Goal: Information Seeking & Learning: Check status

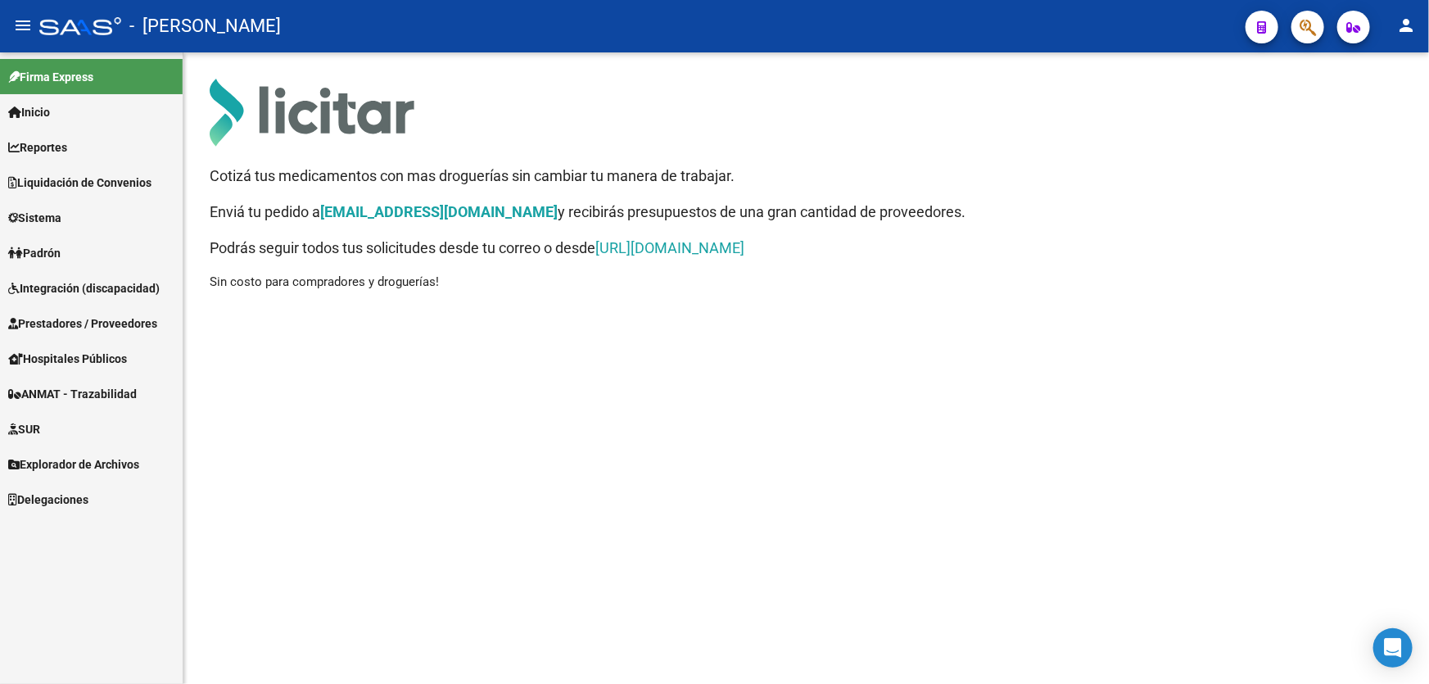
click at [97, 183] on span "Liquidación de Convenios" at bounding box center [79, 183] width 143 height 18
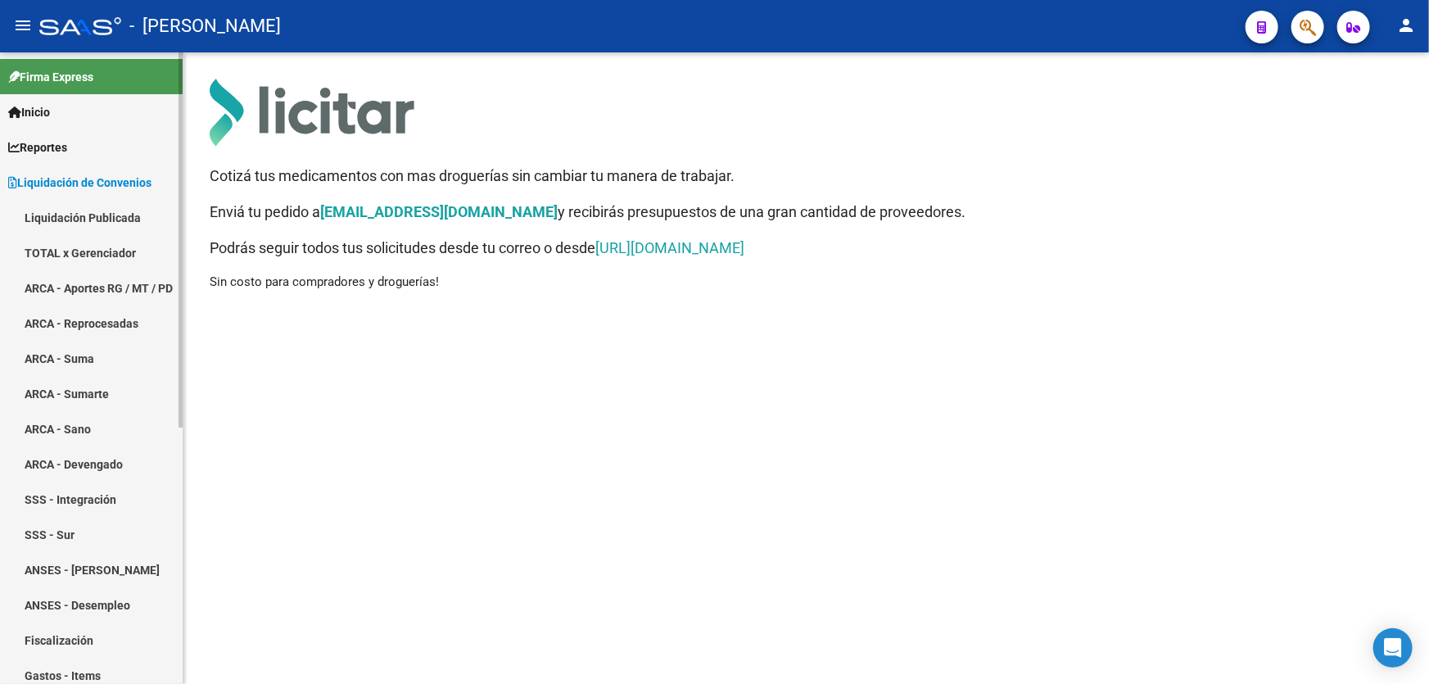
click at [110, 250] on link "TOTAL x Gerenciador" at bounding box center [91, 252] width 183 height 35
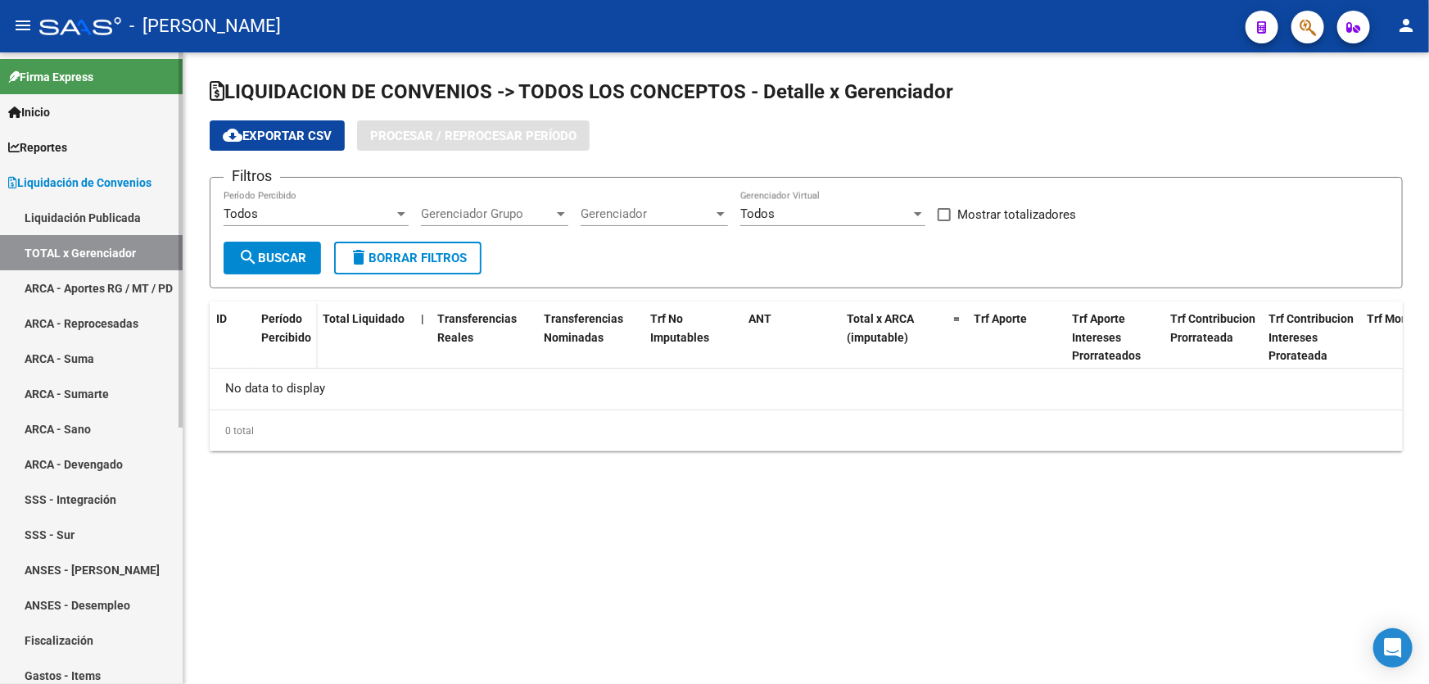
checkbox input "true"
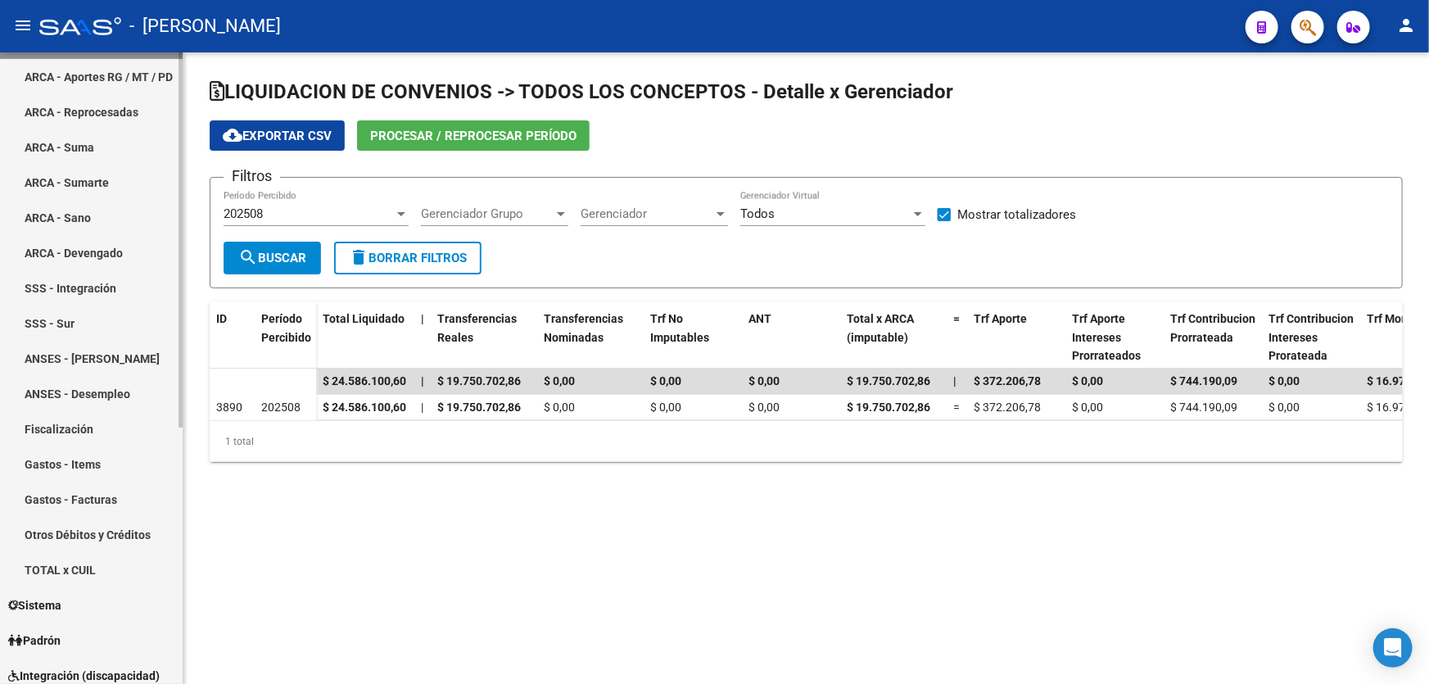
scroll to position [297, 0]
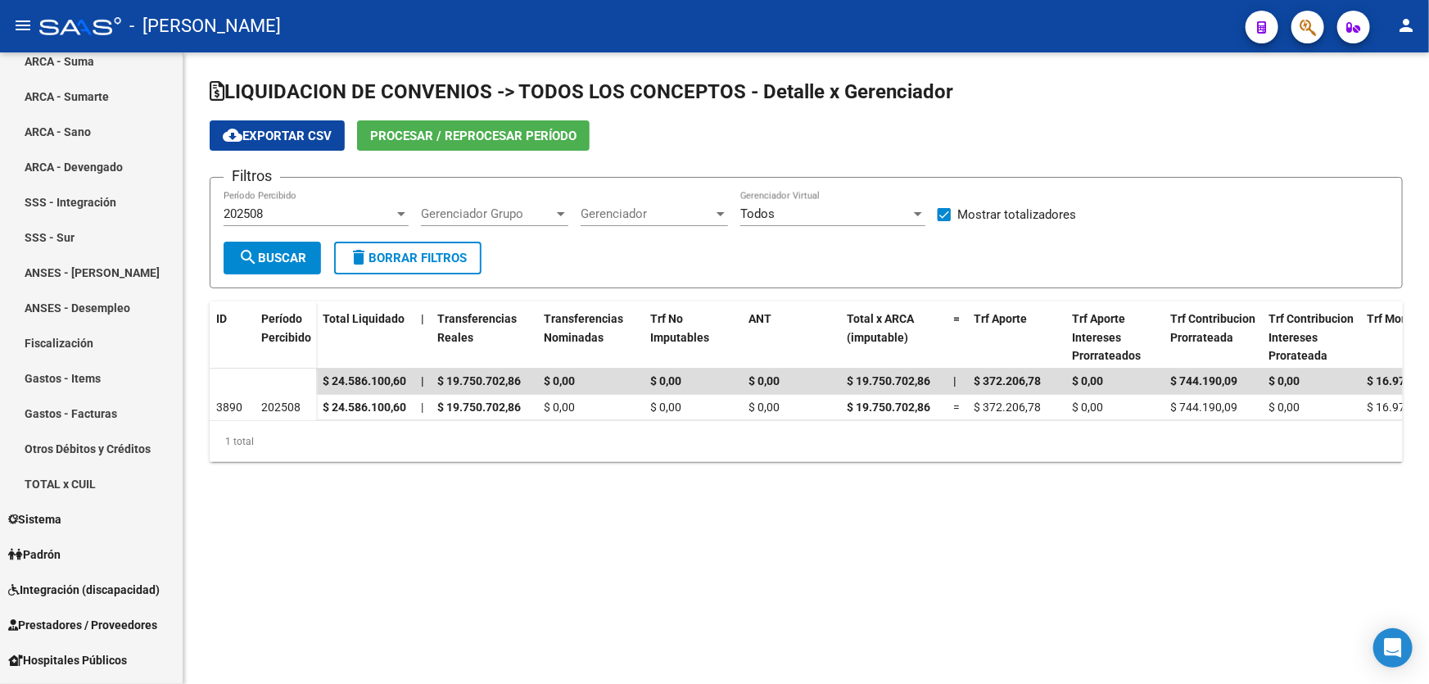
click at [720, 116] on app-list-header "LIQUIDACION DE CONVENIOS -> TODOS LOS CONCEPTOS - Detalle x Gerenciador cloud_d…" at bounding box center [806, 184] width 1193 height 210
click at [400, 207] on div at bounding box center [401, 213] width 15 height 13
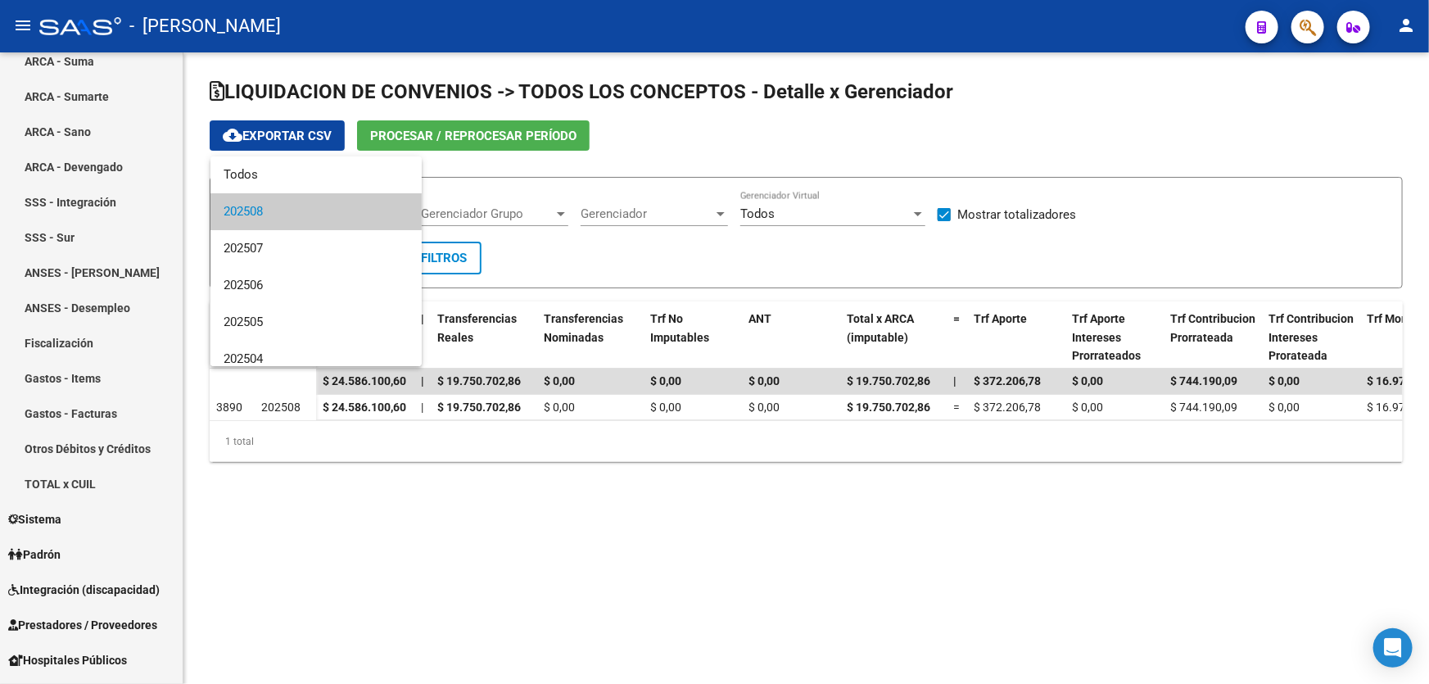
click at [595, 119] on div at bounding box center [714, 342] width 1429 height 684
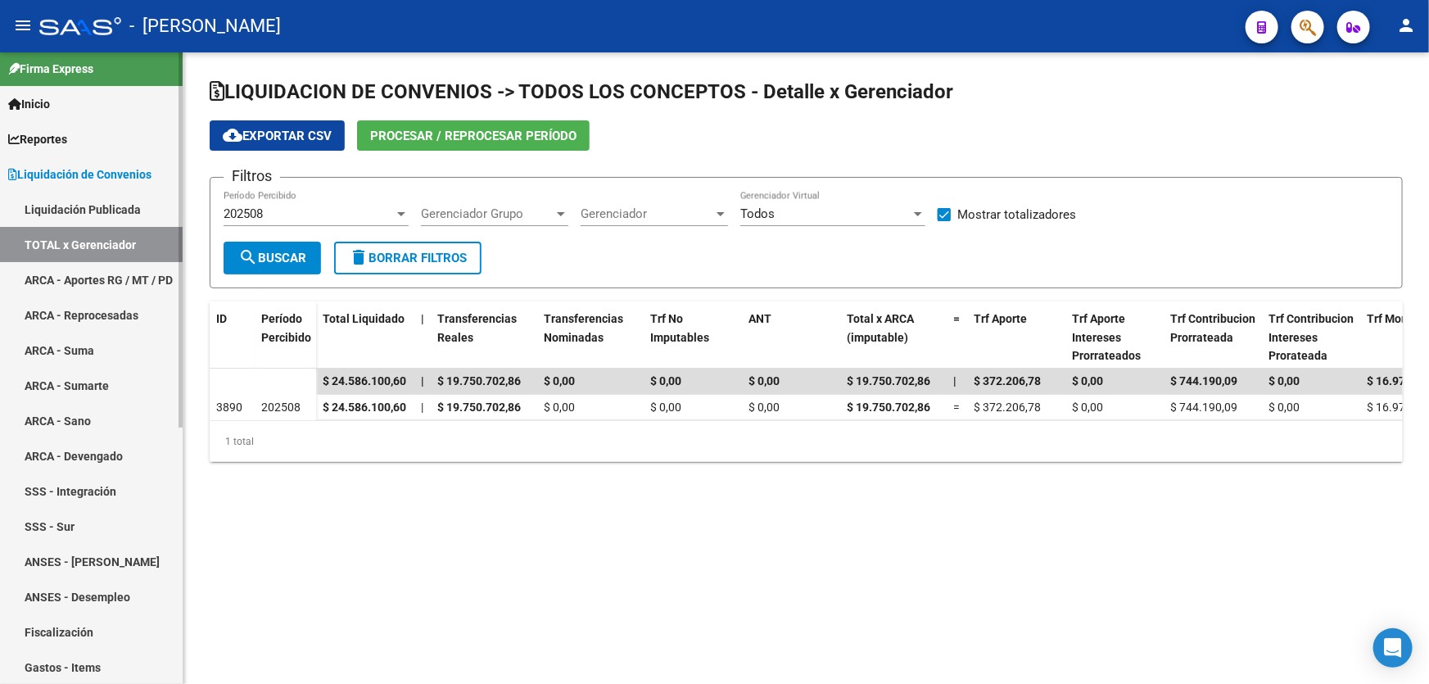
scroll to position [0, 0]
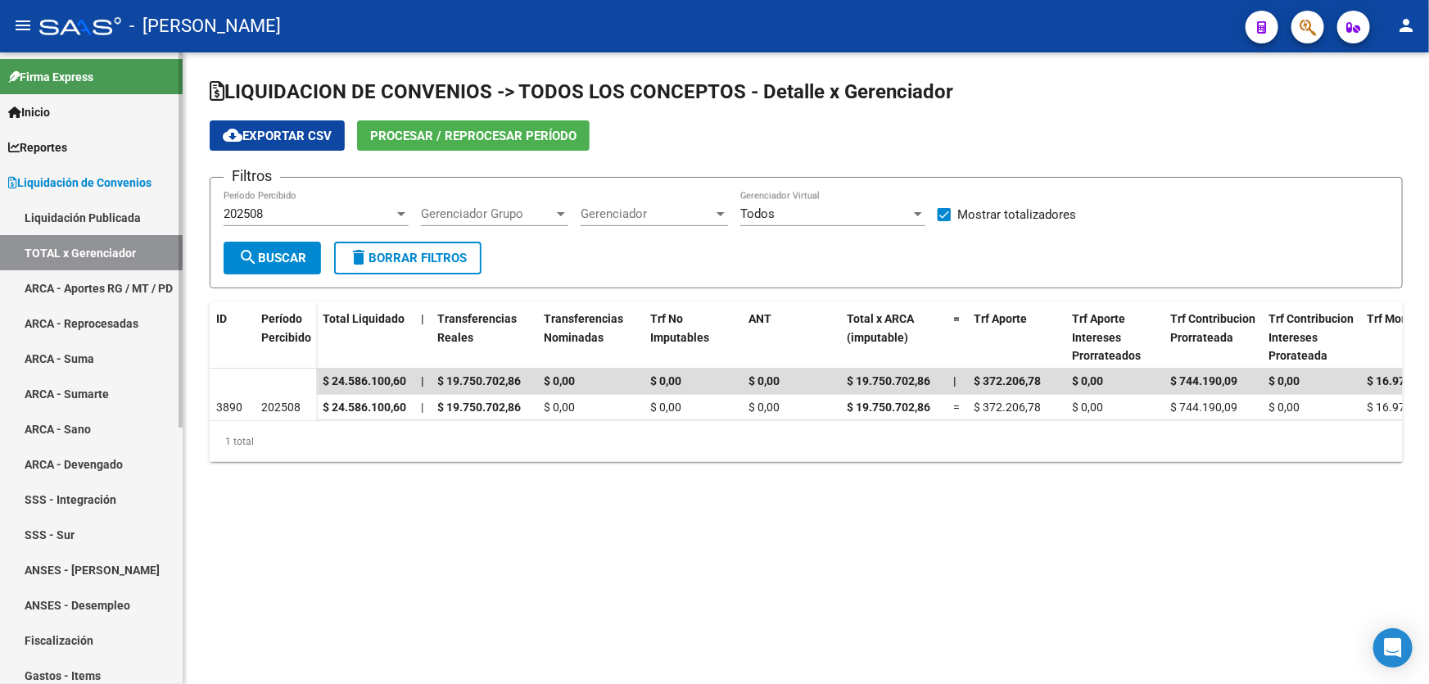
click at [183, 137] on mat-sidenav-container "Firma Express Inicio Instructivos Contacto OS Reportes Tablero de Control Ingre…" at bounding box center [714, 367] width 1429 height 631
click at [62, 143] on span "Reportes" at bounding box center [37, 147] width 59 height 18
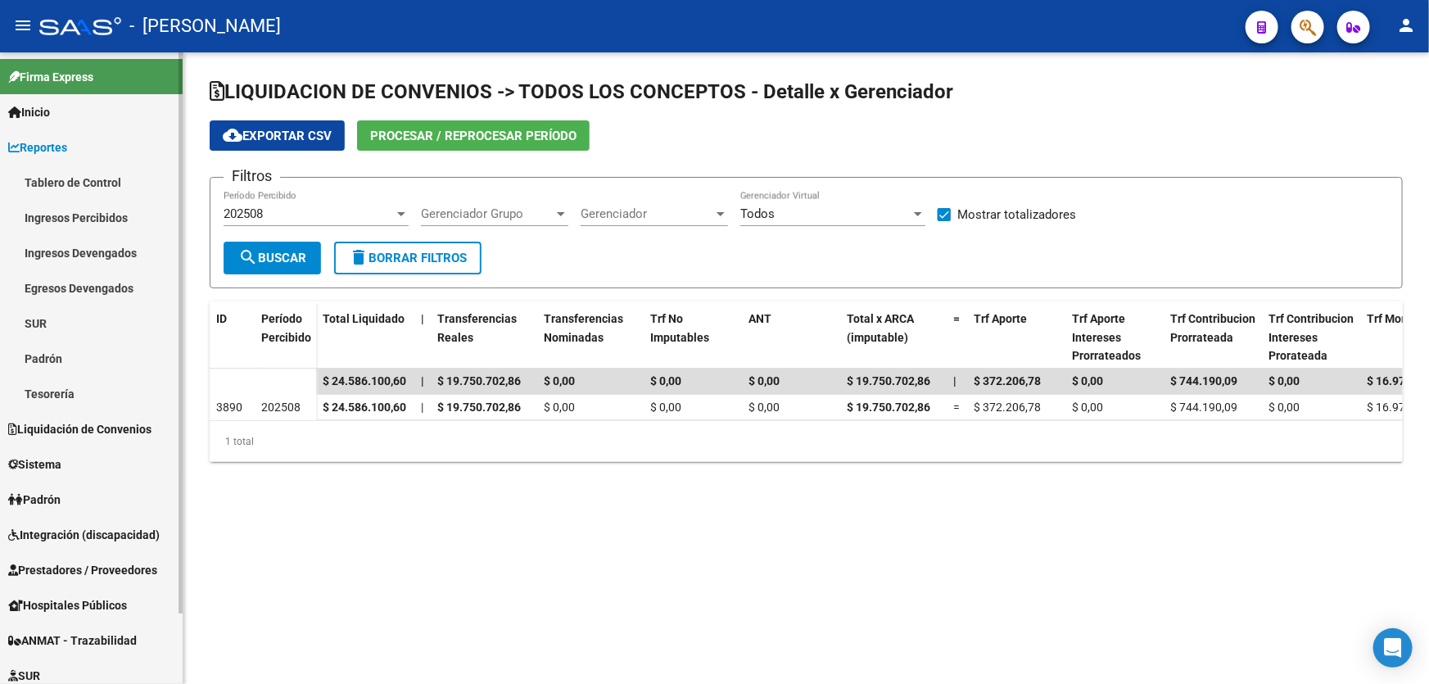
click at [82, 178] on link "Tablero de Control" at bounding box center [91, 182] width 183 height 35
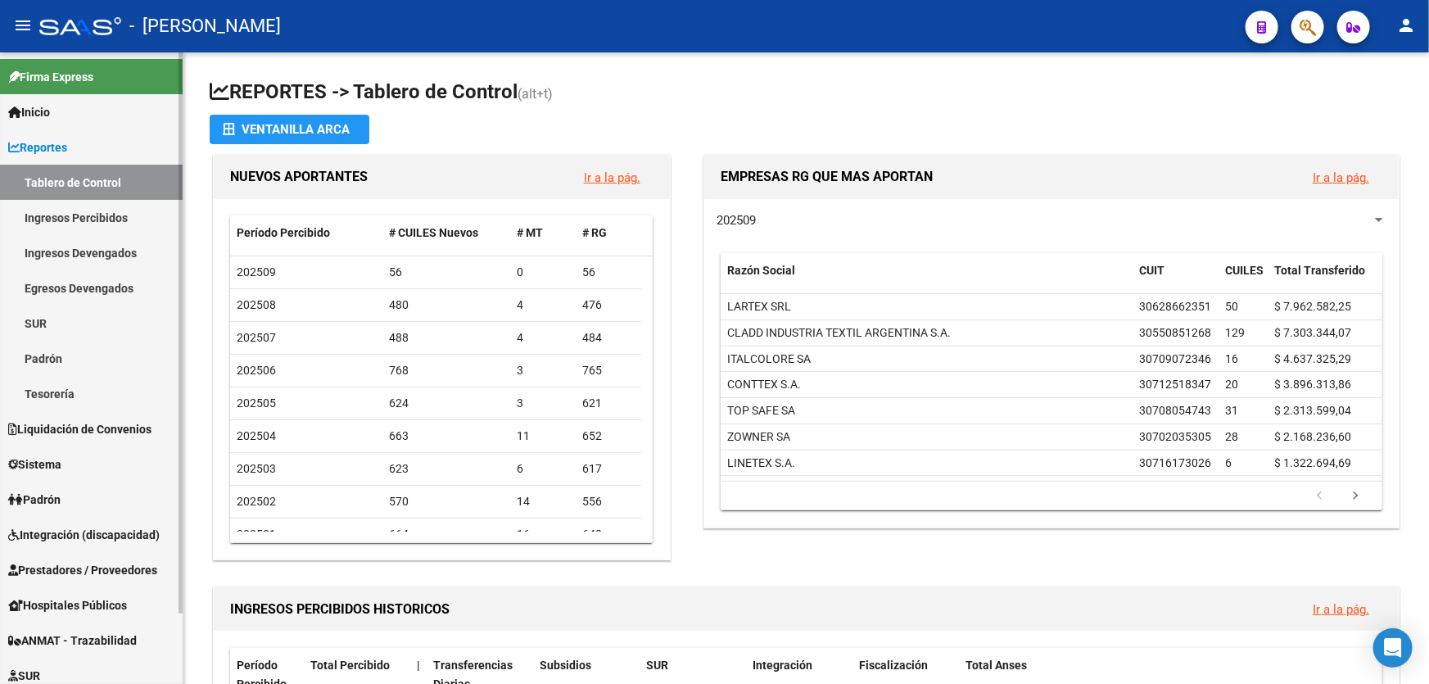
click at [81, 360] on link "Padrón" at bounding box center [91, 358] width 183 height 35
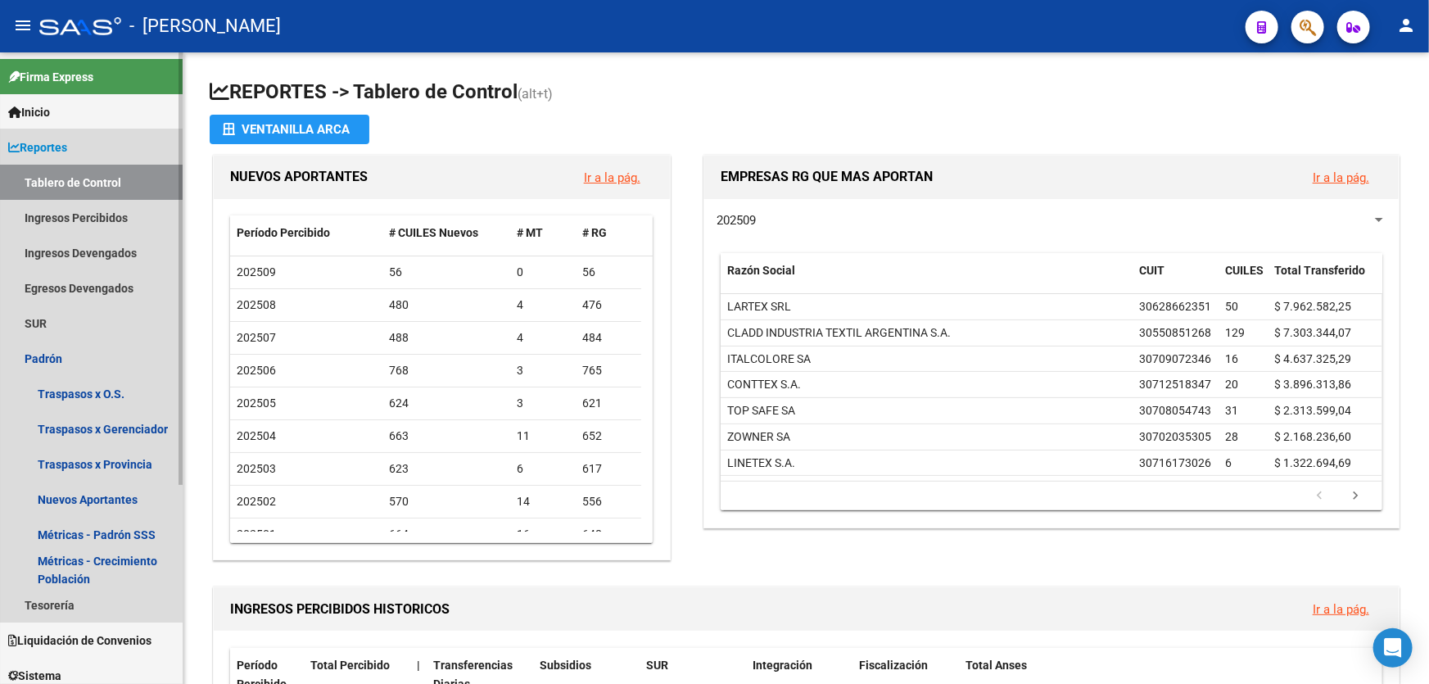
click at [25, 142] on span "Reportes" at bounding box center [37, 147] width 59 height 18
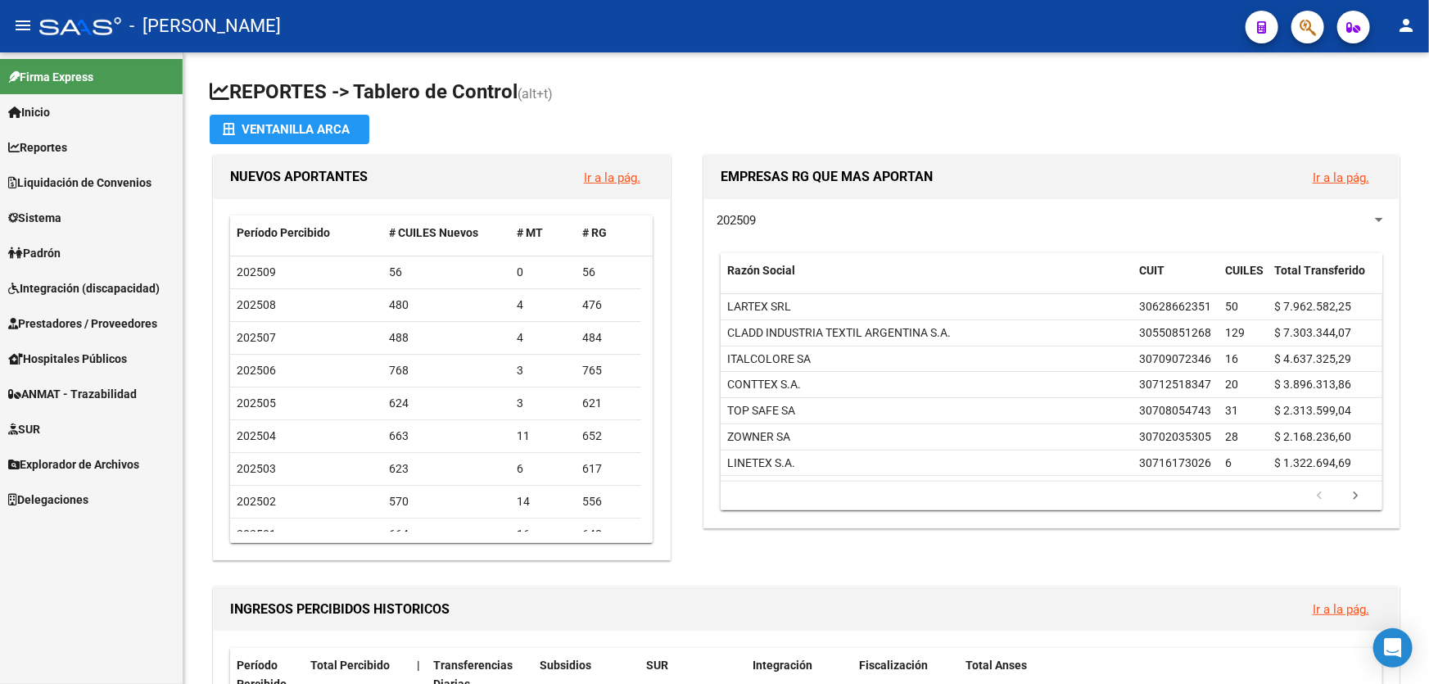
click at [61, 257] on span "Padrón" at bounding box center [34, 253] width 52 height 18
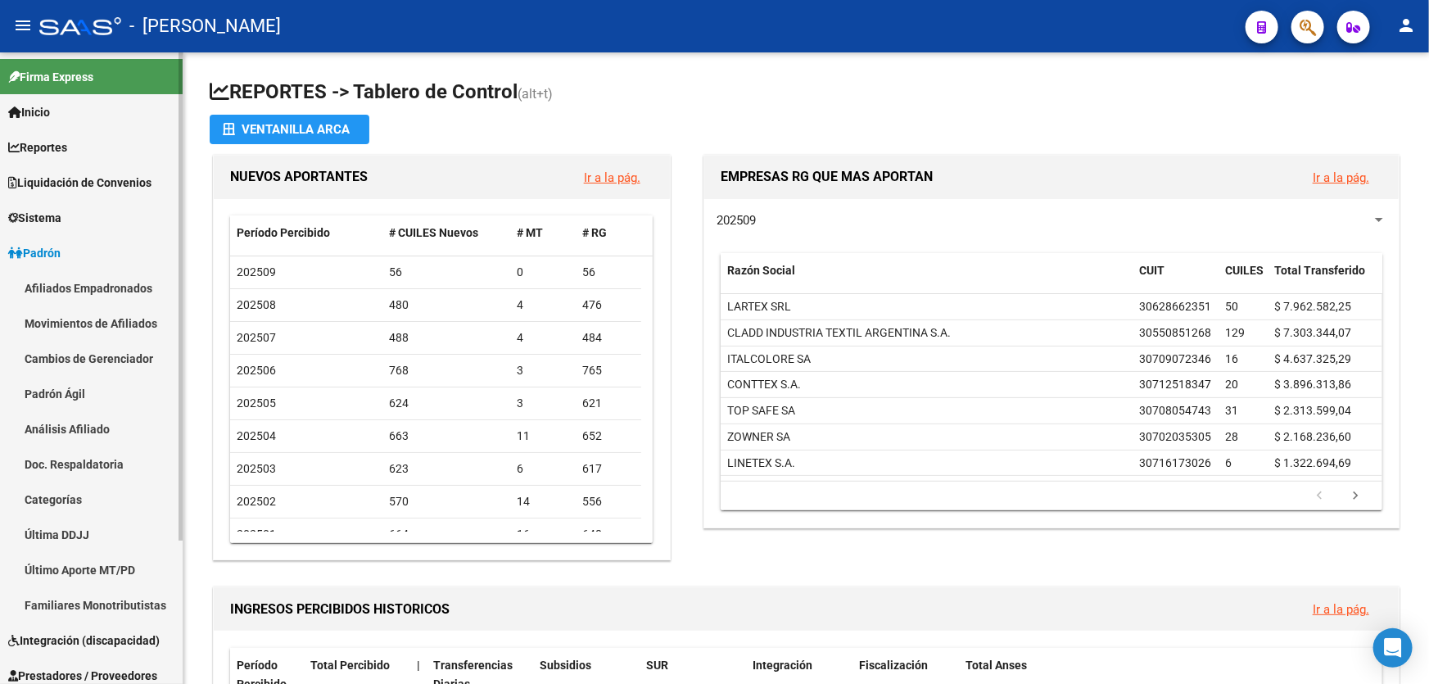
click at [108, 283] on link "Afiliados Empadronados" at bounding box center [91, 287] width 183 height 35
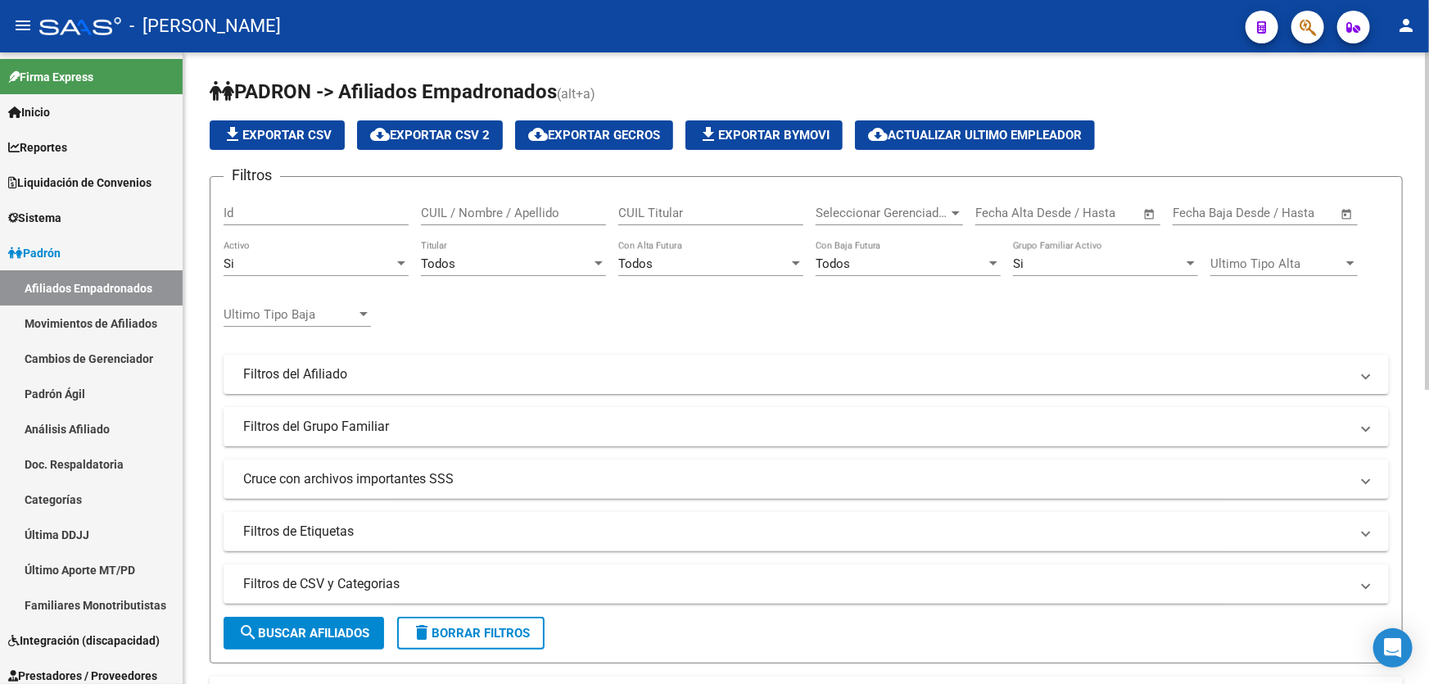
click at [477, 213] on input "CUIL / Nombre / Apellido" at bounding box center [513, 212] width 185 height 15
paste input "20238911258"
type input "20238911258"
click at [336, 625] on span "search Buscar Afiliados" at bounding box center [303, 632] width 131 height 15
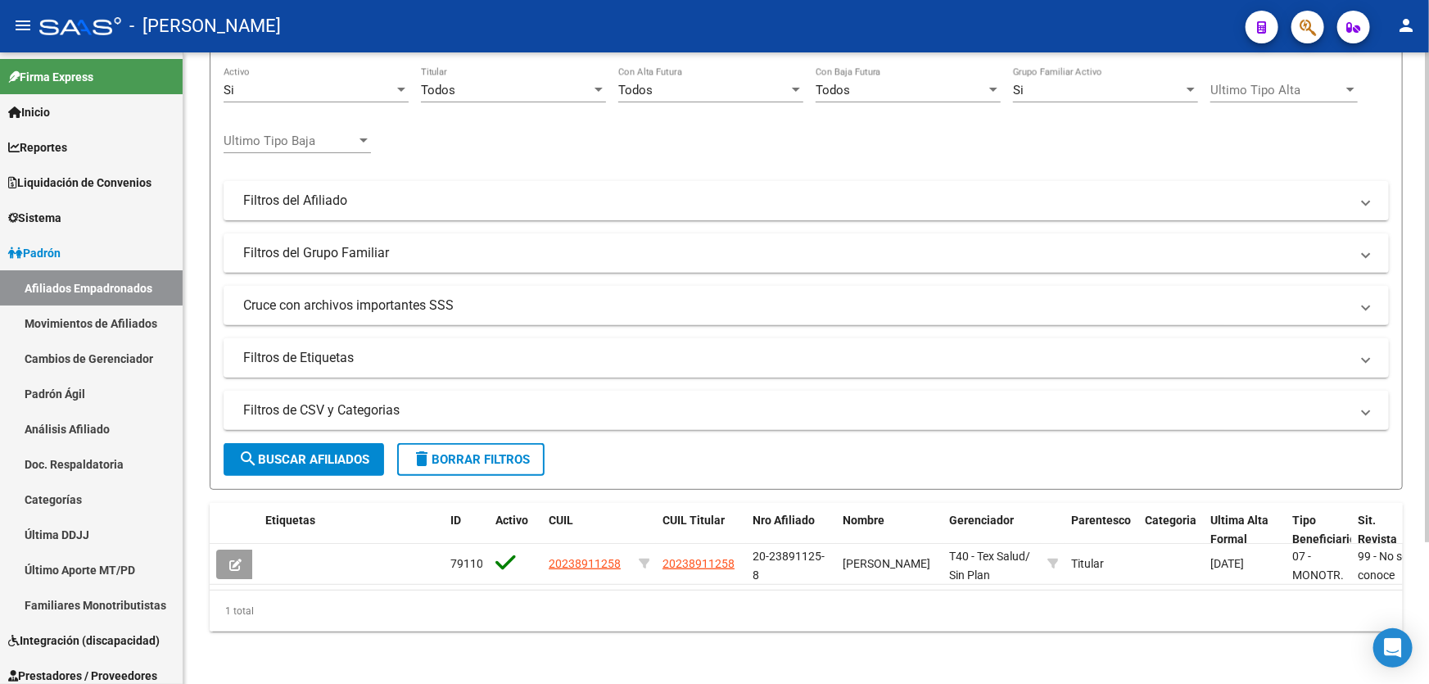
scroll to position [181, 0]
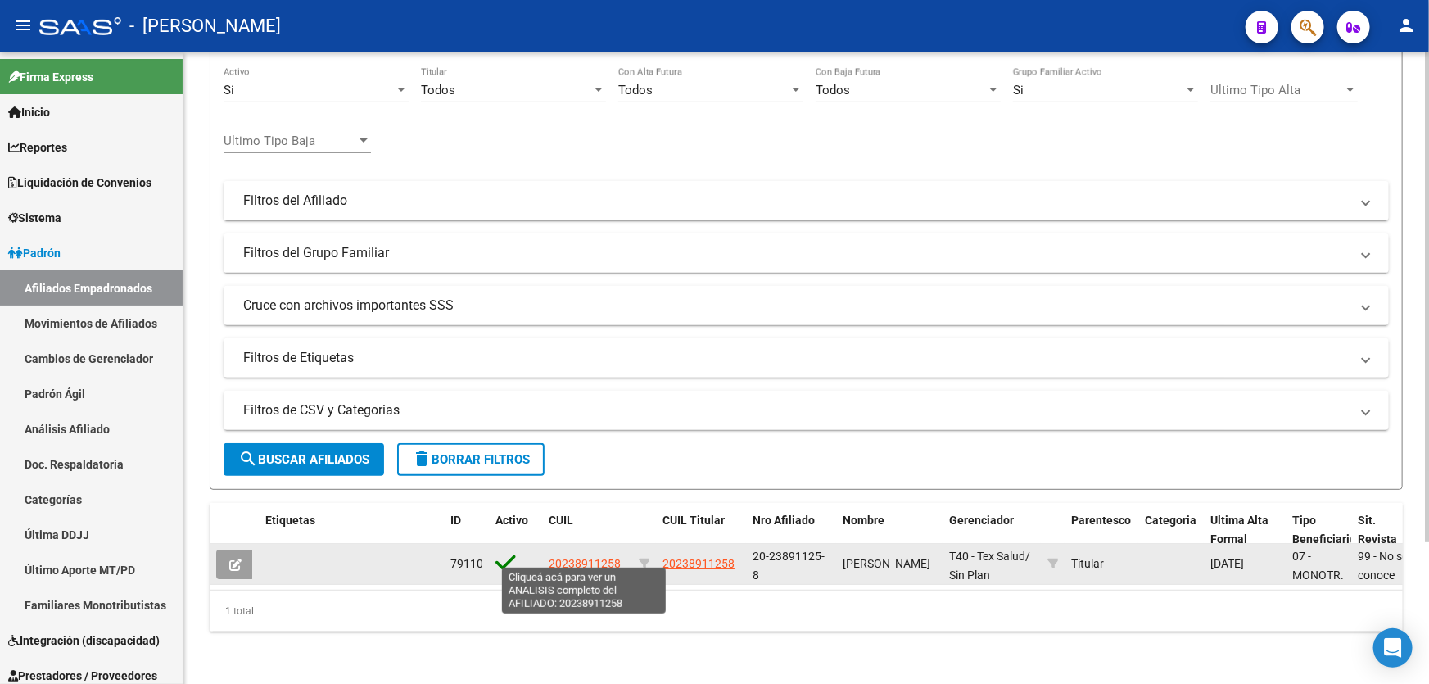
click at [581, 557] on span "20238911258" at bounding box center [585, 563] width 72 height 13
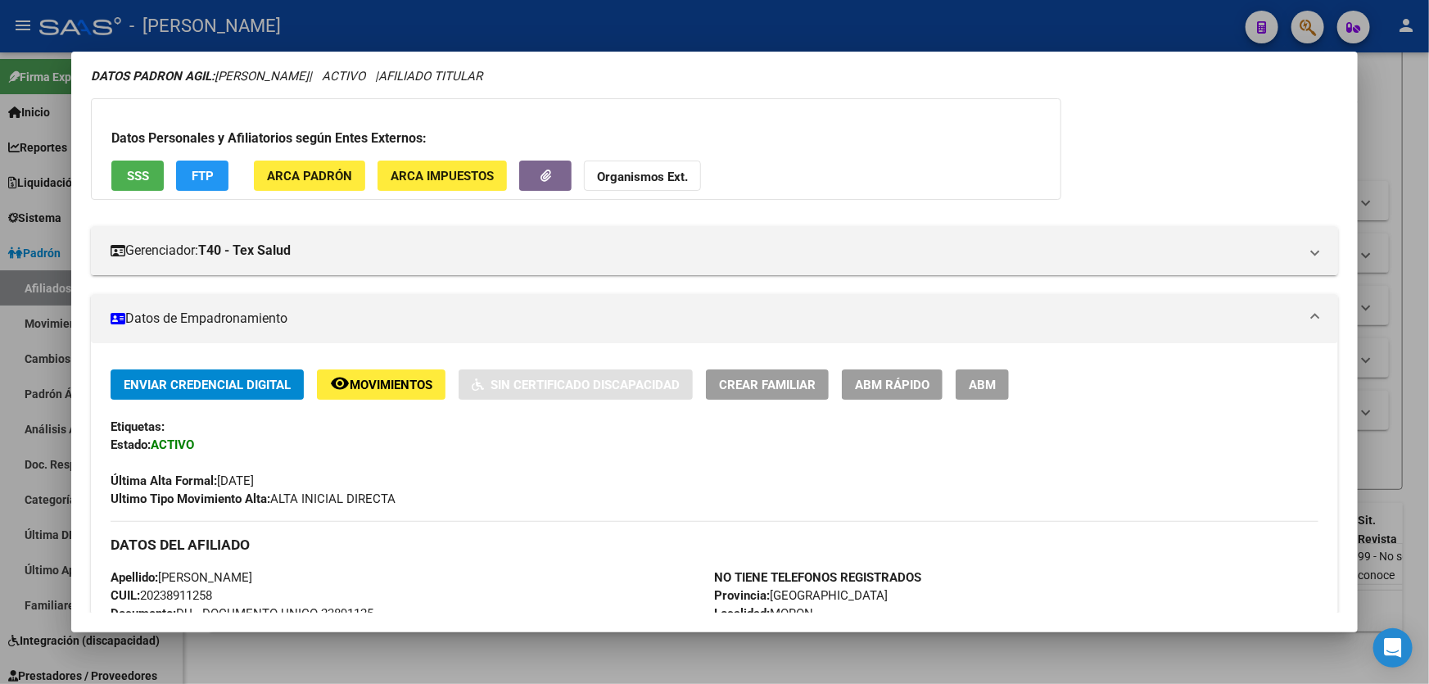
scroll to position [0, 0]
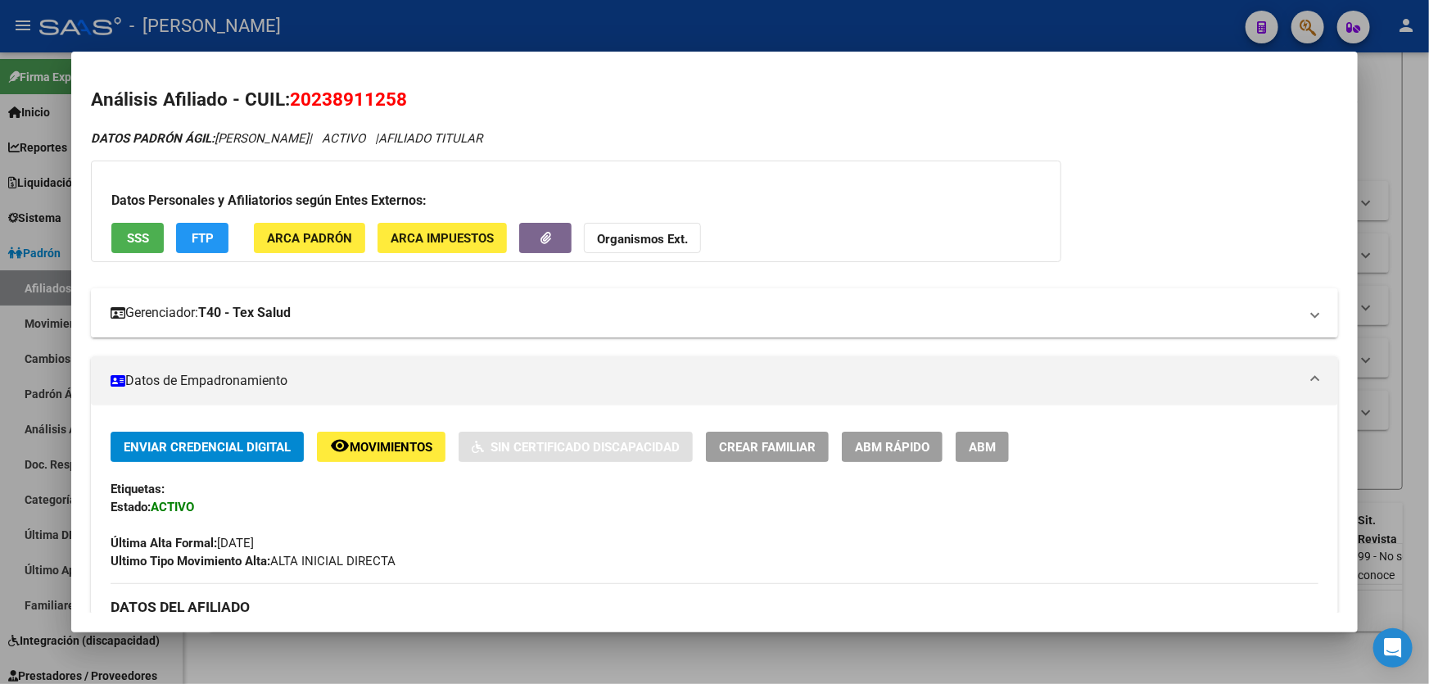
click at [1220, 319] on mat-panel-title "Gerenciador: T40 - Tex Salud" at bounding box center [705, 313] width 1188 height 20
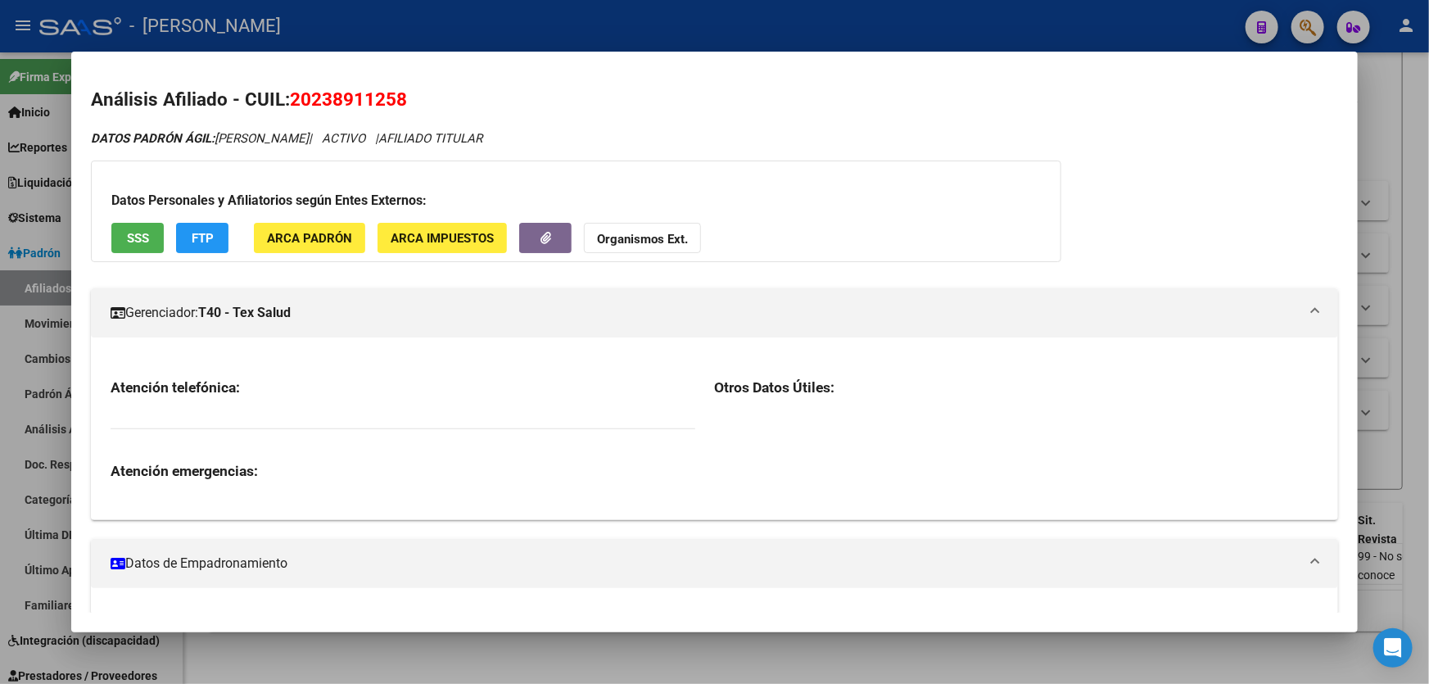
click at [1219, 319] on mat-panel-title "Gerenciador: T40 - Tex Salud" at bounding box center [705, 313] width 1188 height 20
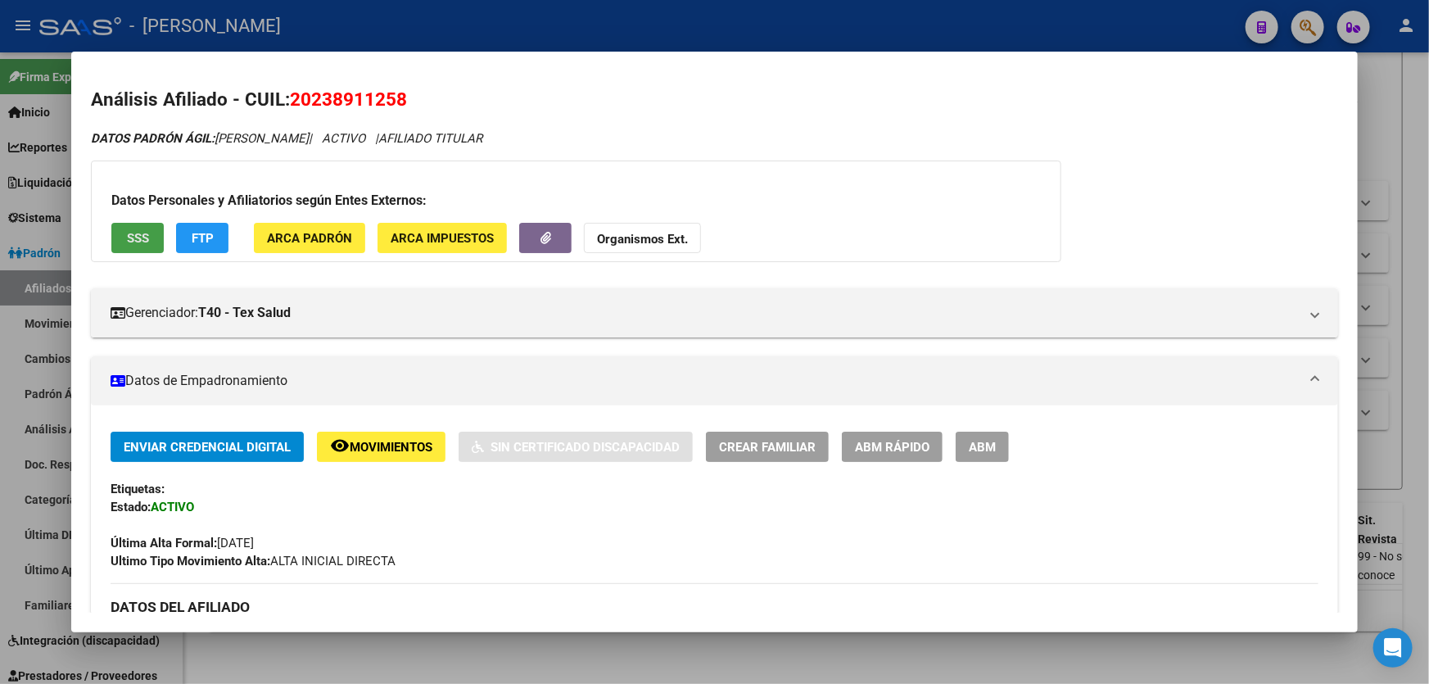
click at [134, 233] on span "SSS" at bounding box center [138, 238] width 22 height 15
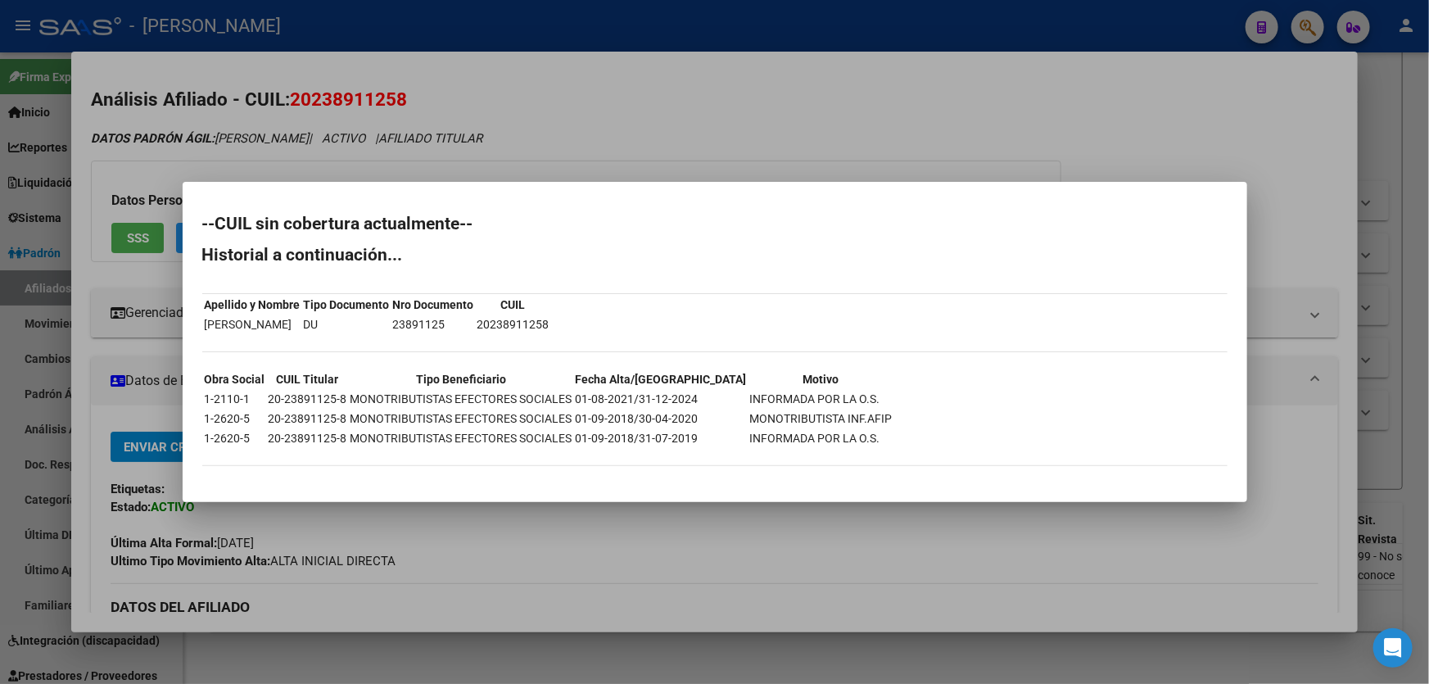
click at [1295, 156] on div at bounding box center [714, 342] width 1429 height 684
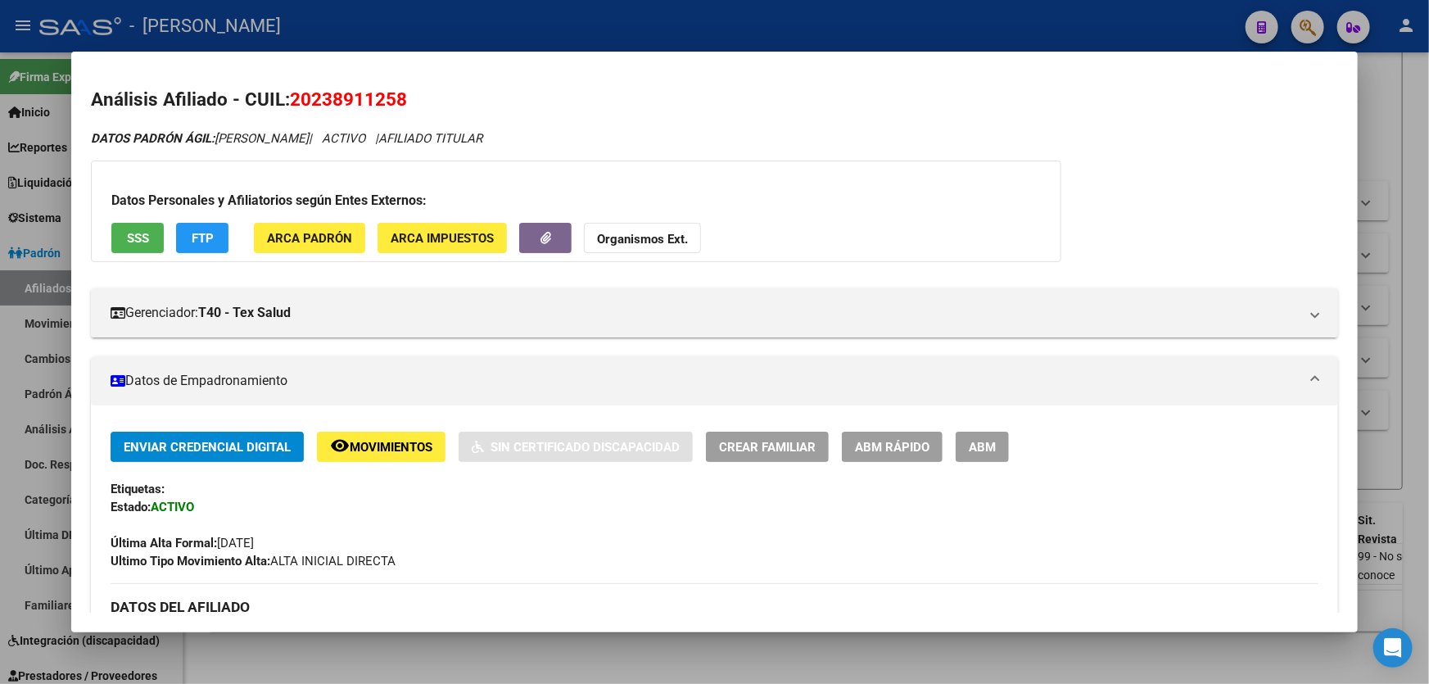
click at [189, 234] on button "FTP" at bounding box center [202, 238] width 52 height 30
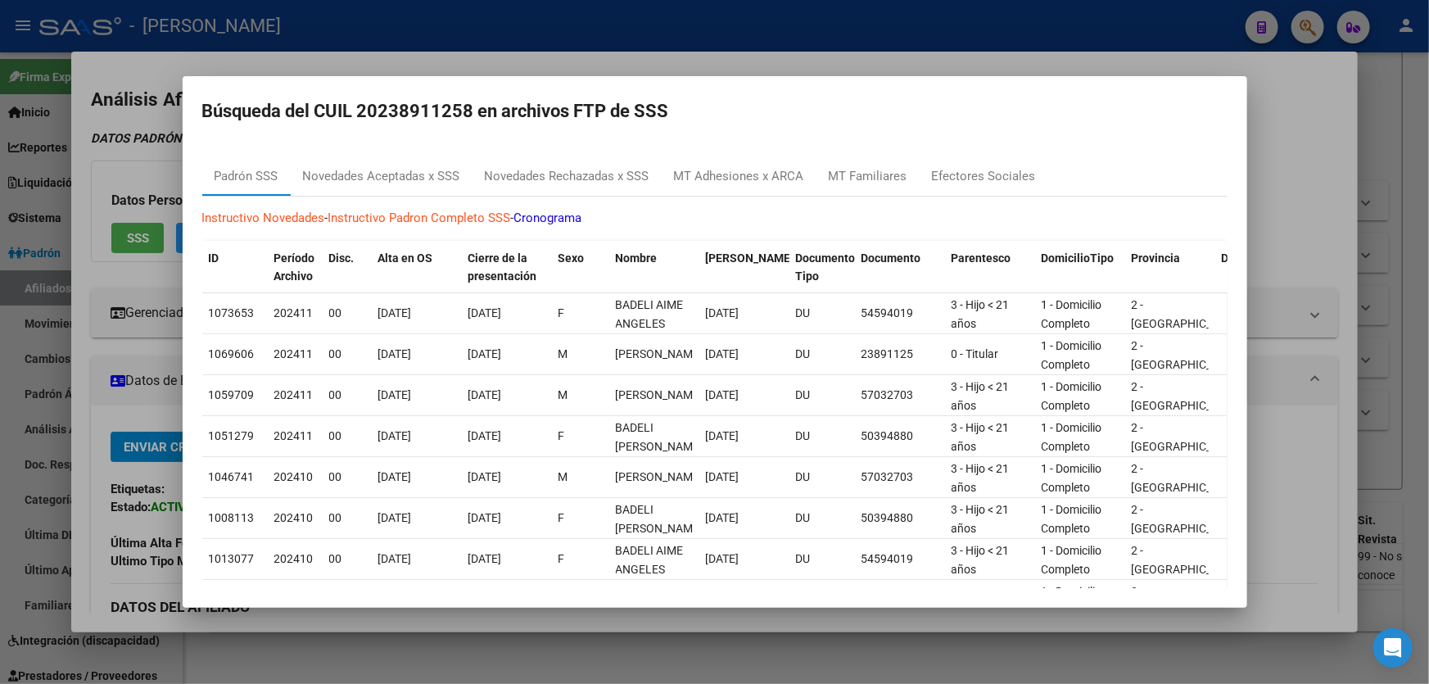
click at [1272, 115] on div at bounding box center [714, 342] width 1429 height 684
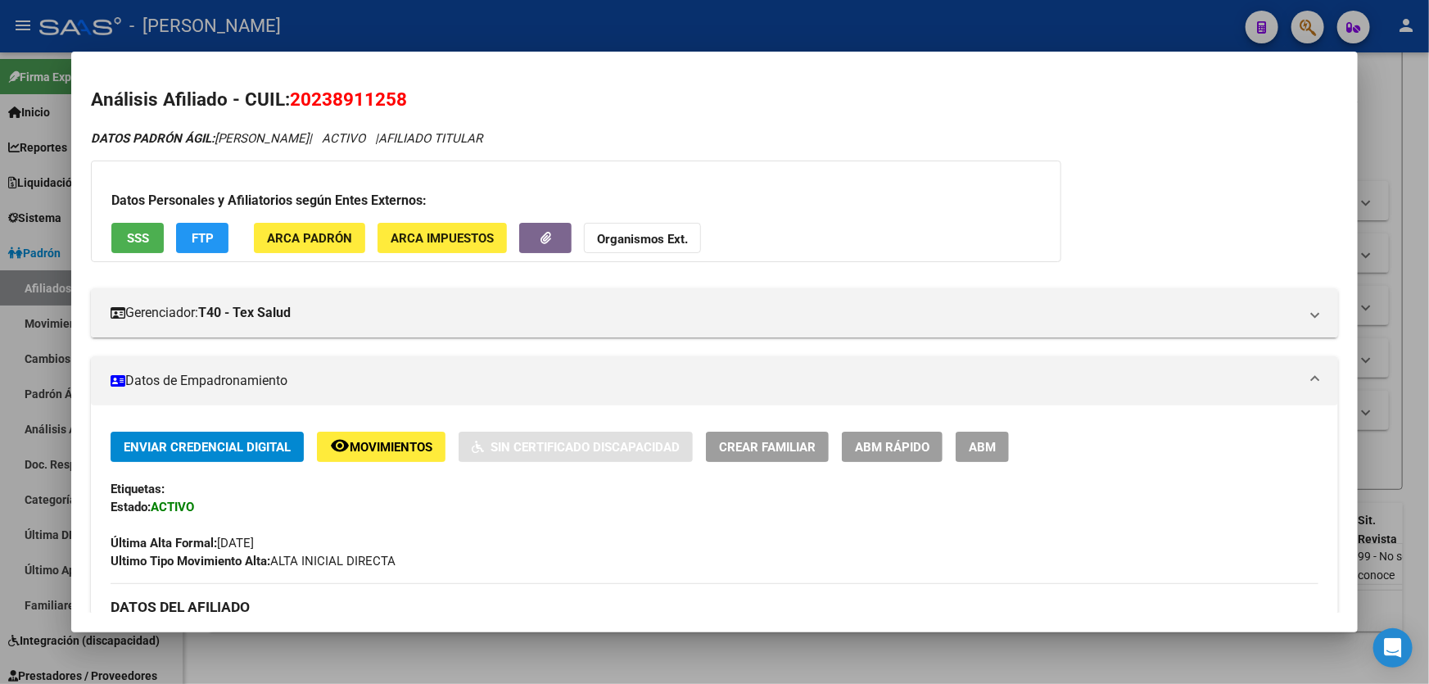
click at [427, 231] on span "ARCA Impuestos" at bounding box center [442, 238] width 103 height 15
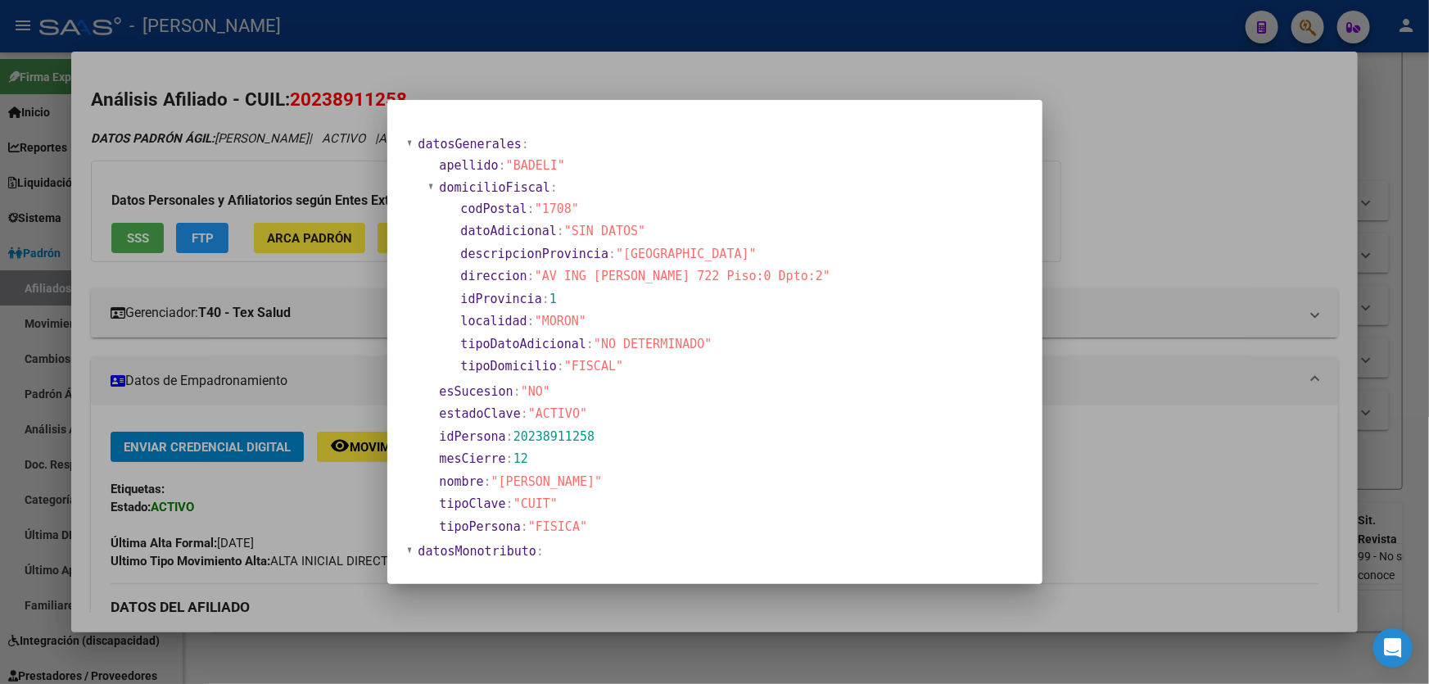
click at [1157, 155] on div at bounding box center [714, 342] width 1429 height 684
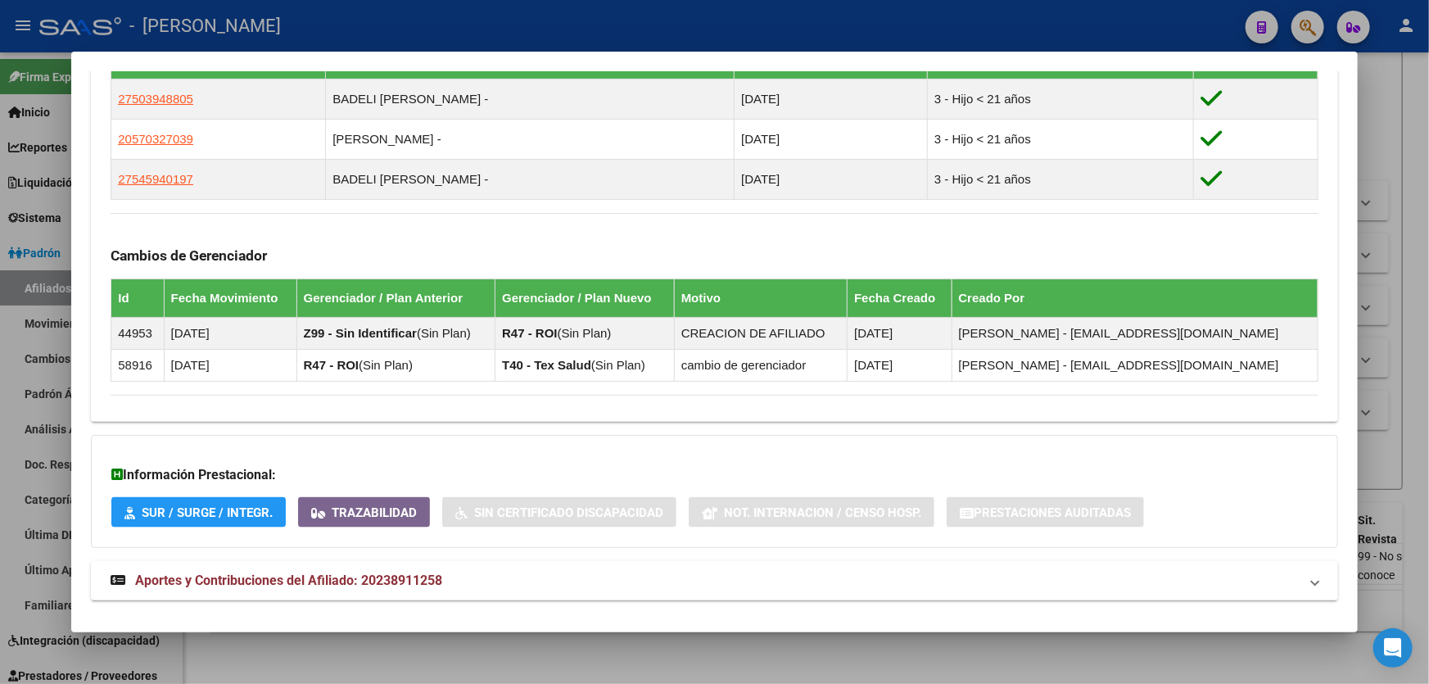
scroll to position [958, 0]
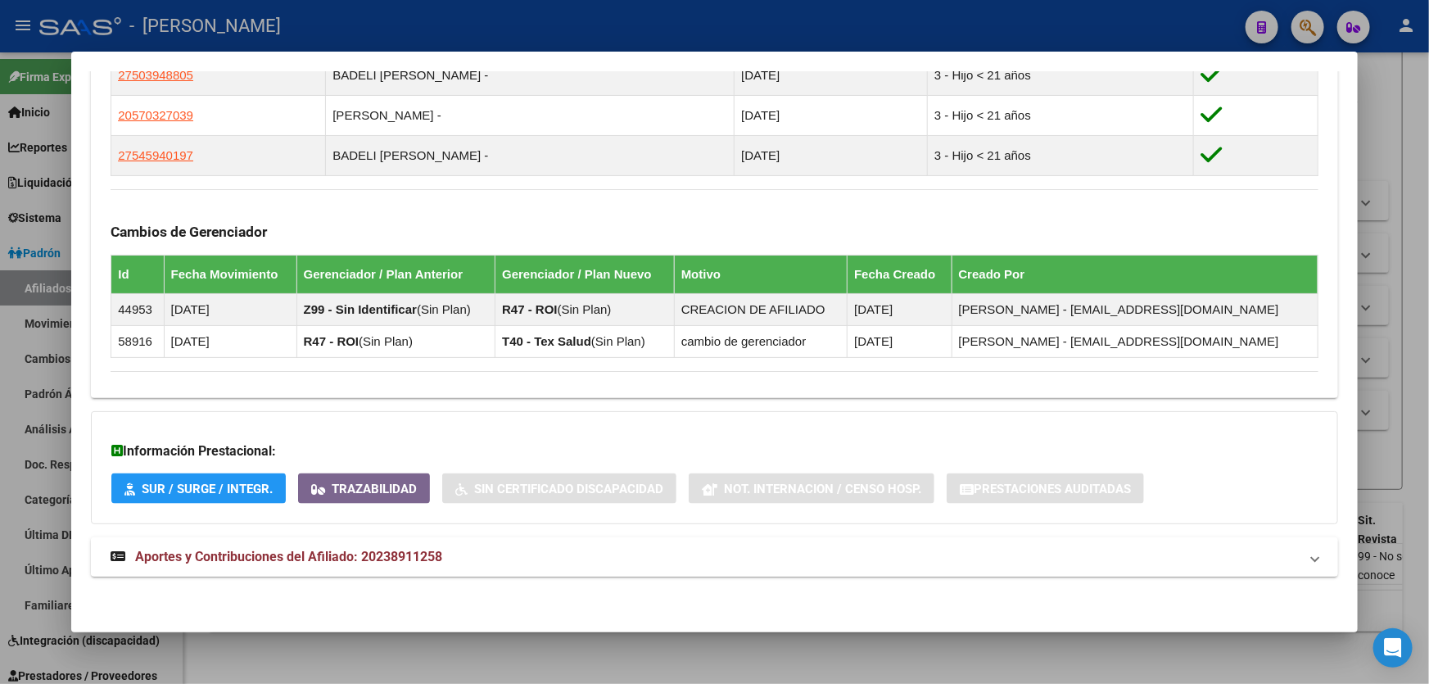
click at [305, 554] on span "Aportes y Contribuciones del Afiliado: 20238911258" at bounding box center [288, 557] width 307 height 16
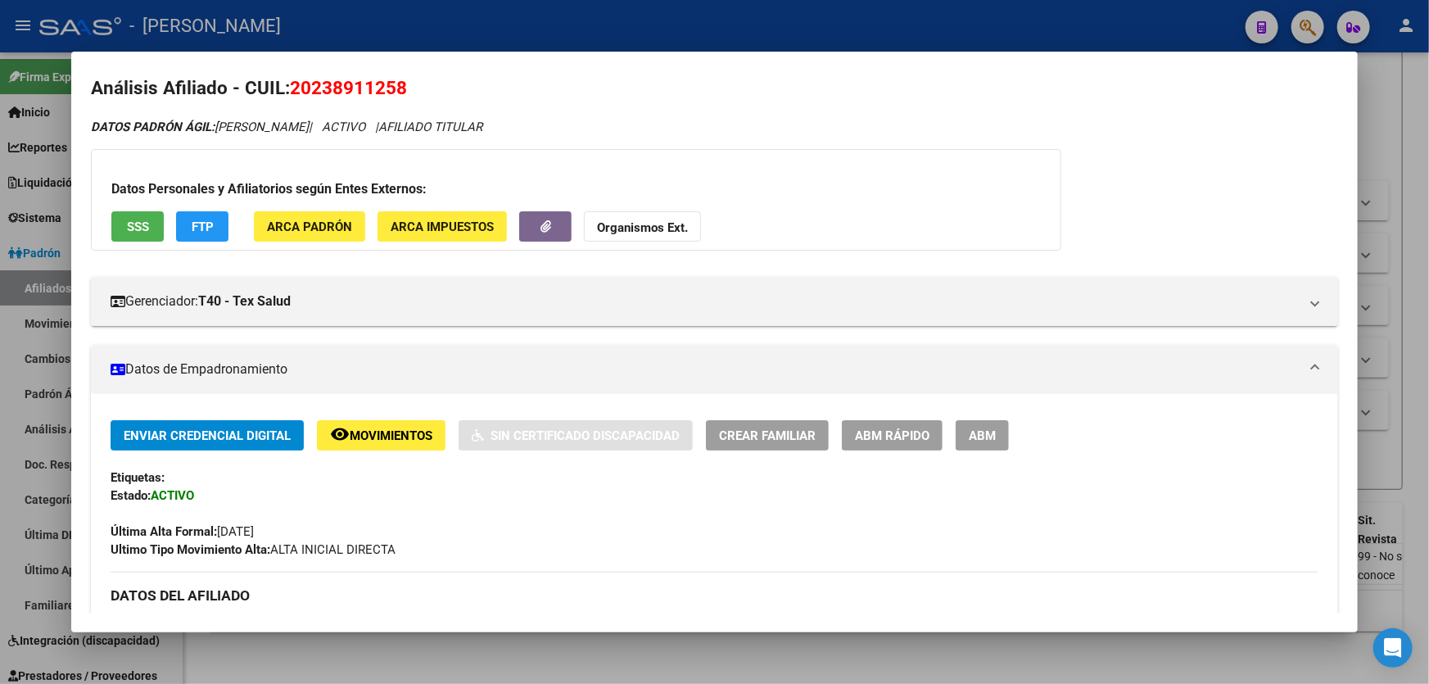
scroll to position [0, 0]
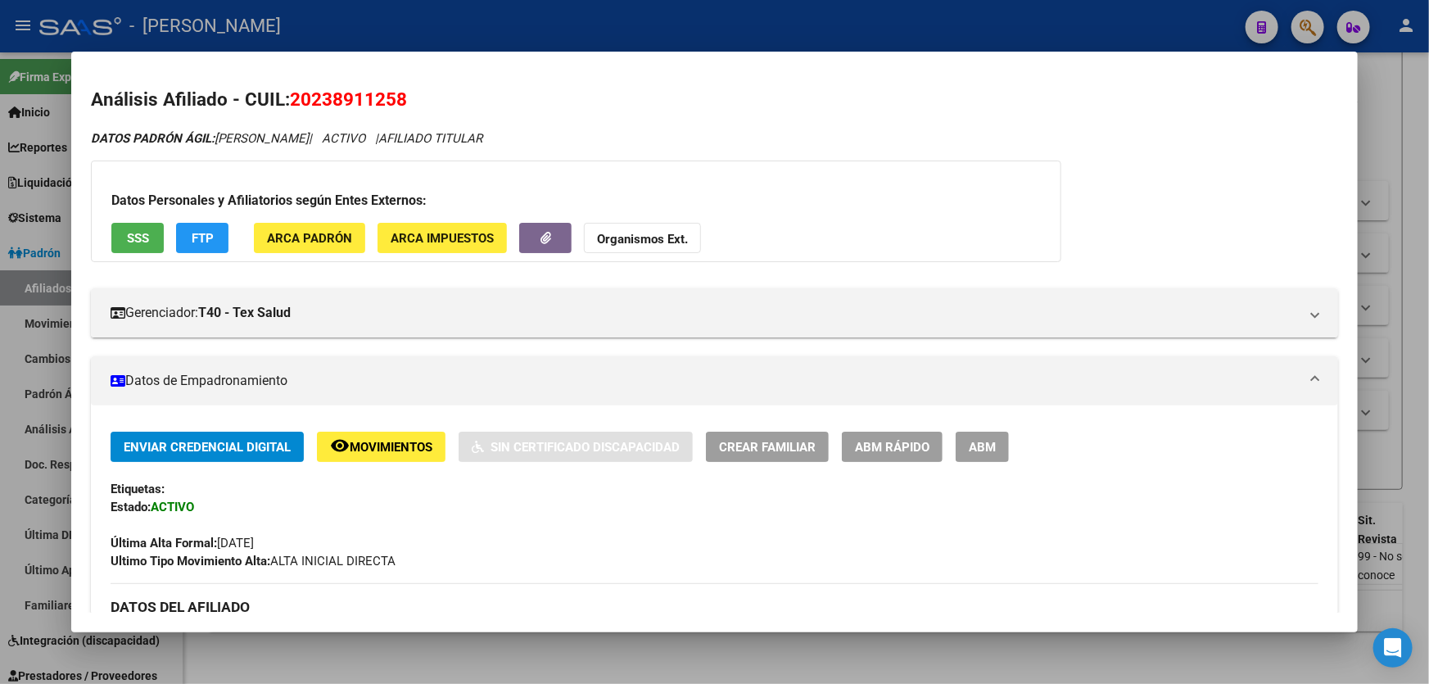
click at [371, 439] on span "remove_red_eye Movimientos" at bounding box center [381, 446] width 102 height 15
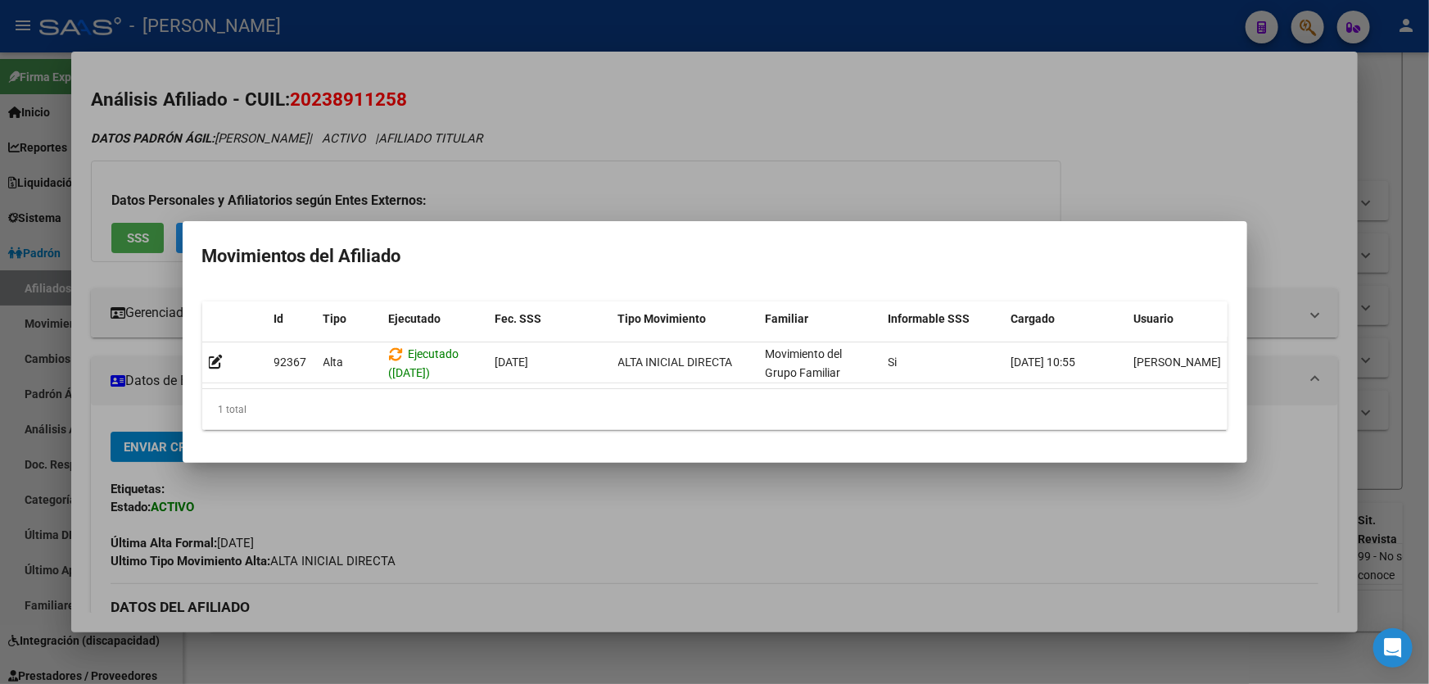
click at [1248, 213] on div at bounding box center [714, 342] width 1429 height 684
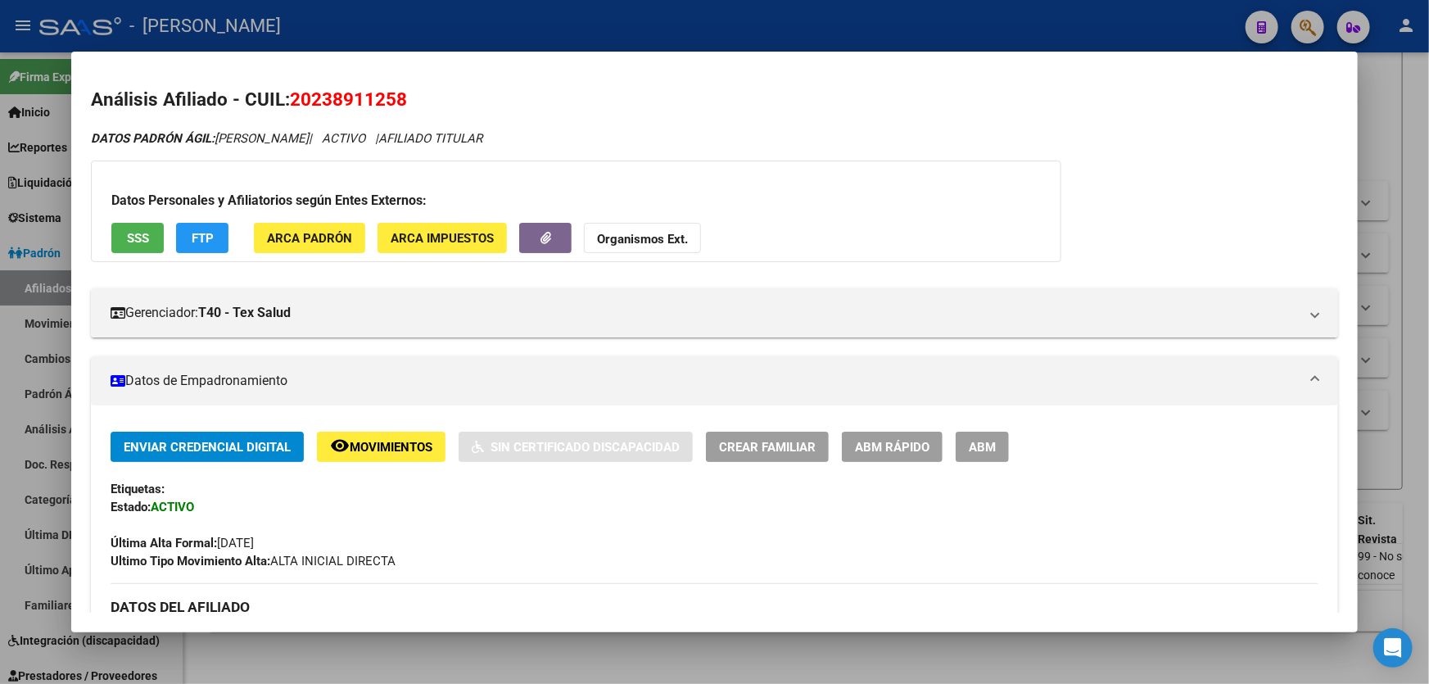
click at [1415, 86] on div at bounding box center [714, 342] width 1429 height 684
